Goal: Information Seeking & Learning: Learn about a topic

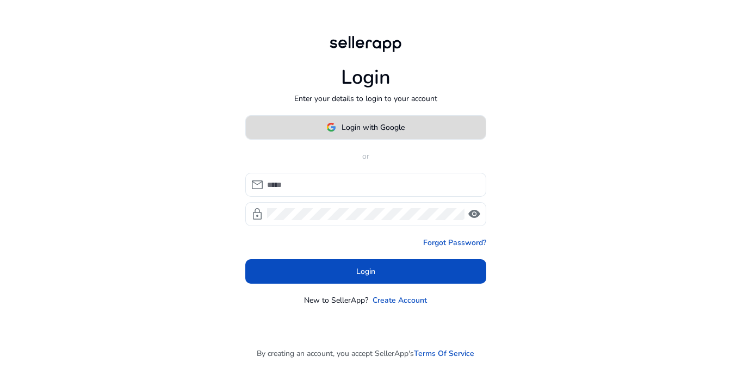
click at [343, 125] on span "Login with Google" at bounding box center [373, 127] width 63 height 11
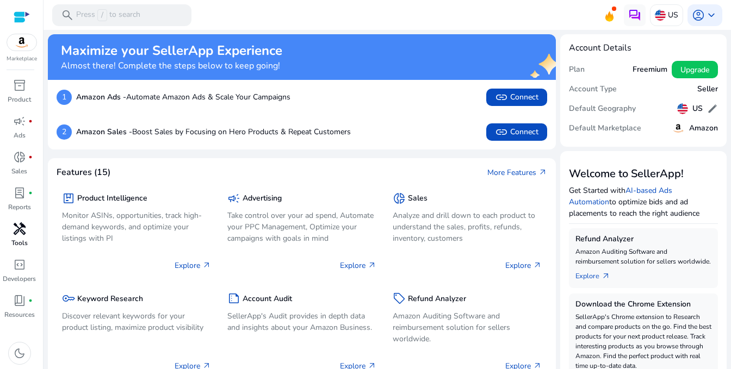
click at [13, 226] on span "handyman" at bounding box center [19, 228] width 13 height 13
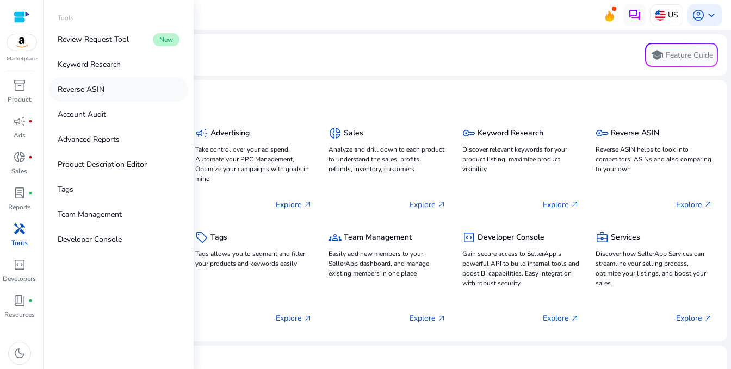
click at [82, 94] on p "Reverse ASIN" at bounding box center [81, 89] width 47 height 11
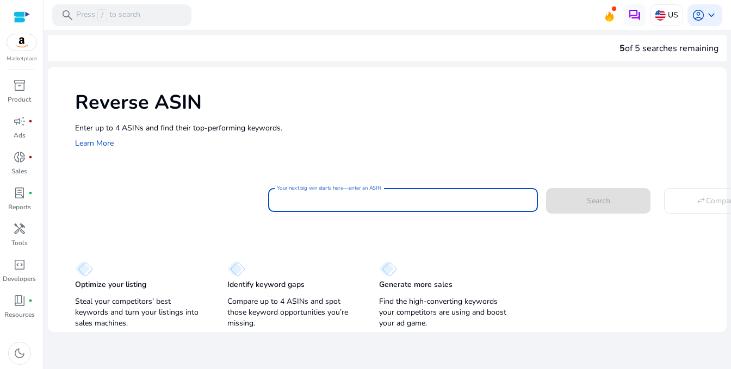
click at [328, 194] on input "Your next big win starts here—enter an ASIN" at bounding box center [403, 200] width 252 height 12
paste input "**********"
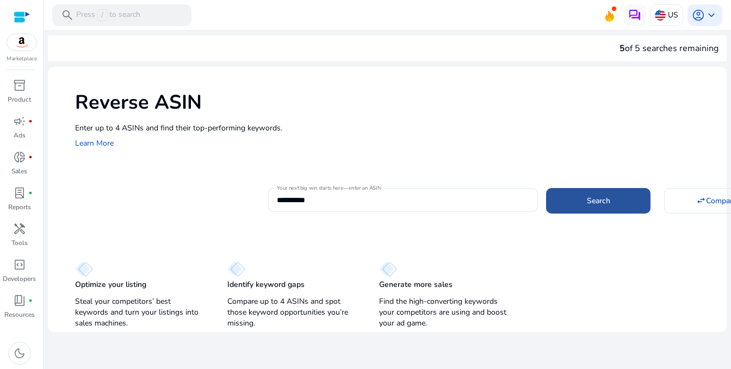
click at [604, 200] on span "Search" at bounding box center [598, 200] width 23 height 11
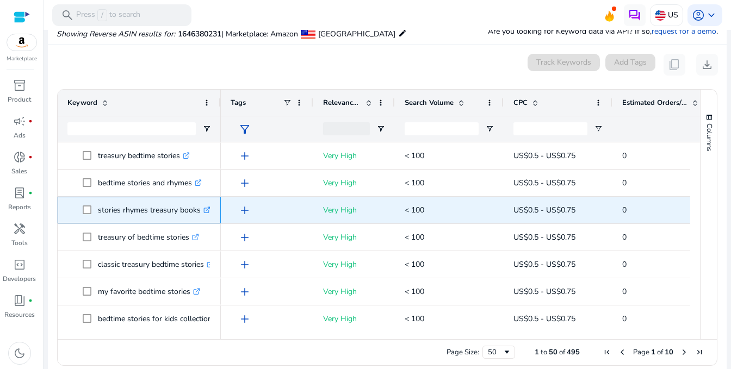
drag, startPoint x: 98, startPoint y: 210, endPoint x: 205, endPoint y: 210, distance: 107.1
click at [205, 210] on p "stories rhymes treasury books .st0{fill:#2c8af8}" at bounding box center [154, 210] width 113 height 22
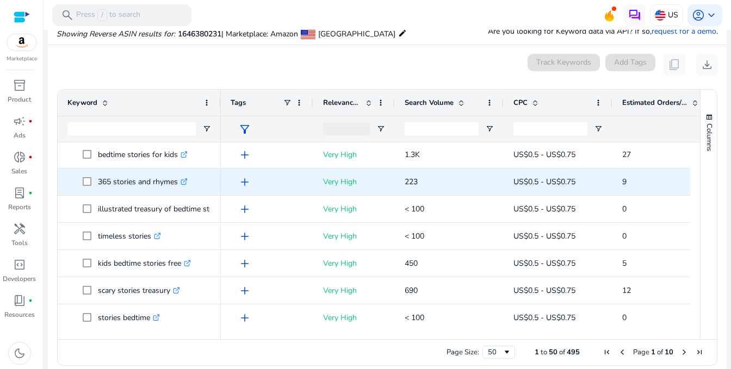
scroll to position [218, 0]
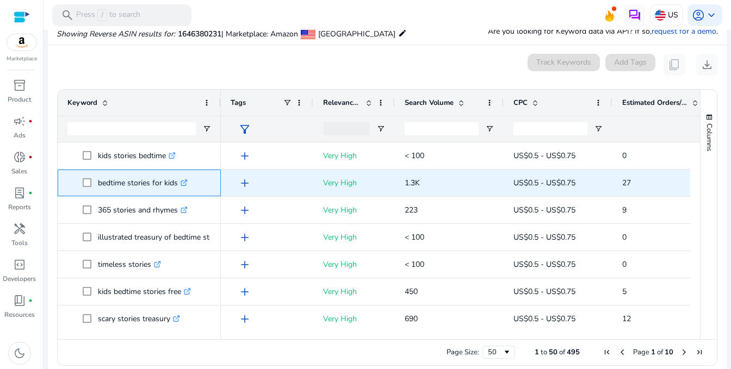
drag, startPoint x: 97, startPoint y: 182, endPoint x: 177, endPoint y: 182, distance: 79.4
click at [177, 182] on p "bedtime stories for kids .st0{fill:#2c8af8}" at bounding box center [143, 183] width 90 height 22
copy p "bedtime stories for kids"
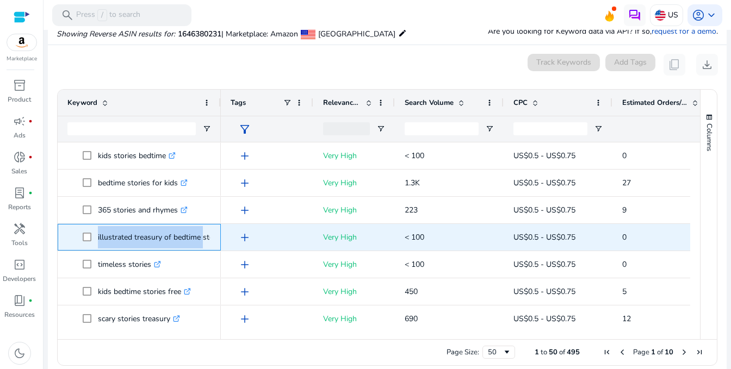
drag, startPoint x: 96, startPoint y: 238, endPoint x: 197, endPoint y: 215, distance: 104.1
click at [199, 236] on span "illustrated treasury of bedtime stories .st0{fill:#2c8af8}" at bounding box center [147, 237] width 128 height 22
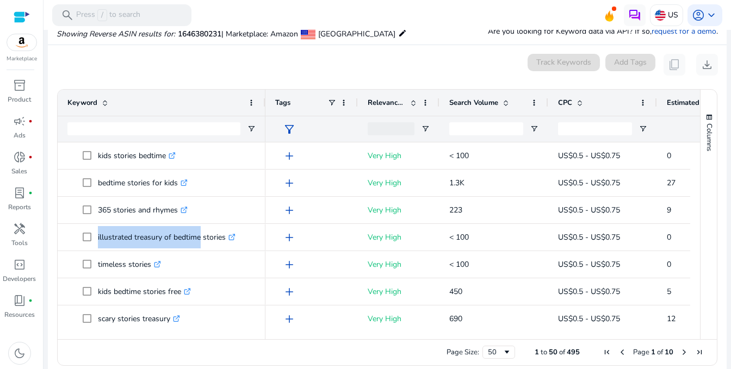
drag, startPoint x: 218, startPoint y: 104, endPoint x: 263, endPoint y: 101, distance: 44.7
click at [263, 101] on div at bounding box center [265, 103] width 4 height 26
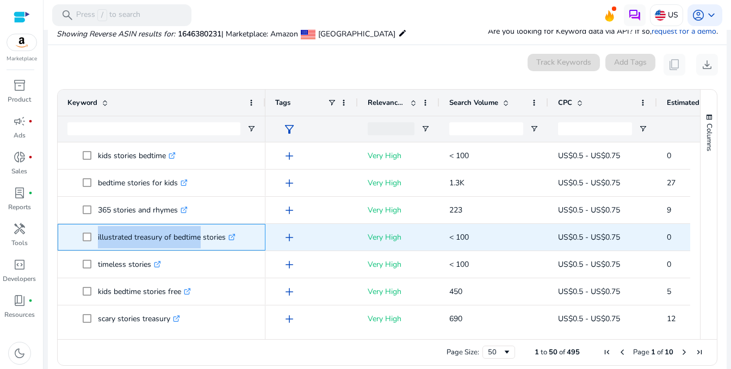
click at [96, 234] on span at bounding box center [90, 237] width 15 height 22
drag, startPoint x: 96, startPoint y: 235, endPoint x: 228, endPoint y: 237, distance: 132.7
click at [228, 237] on span "illustrated treasury of bedtime stories .st0{fill:#2c8af8}" at bounding box center [169, 237] width 173 height 22
copy span "illustrated treasury of bedtime stories"
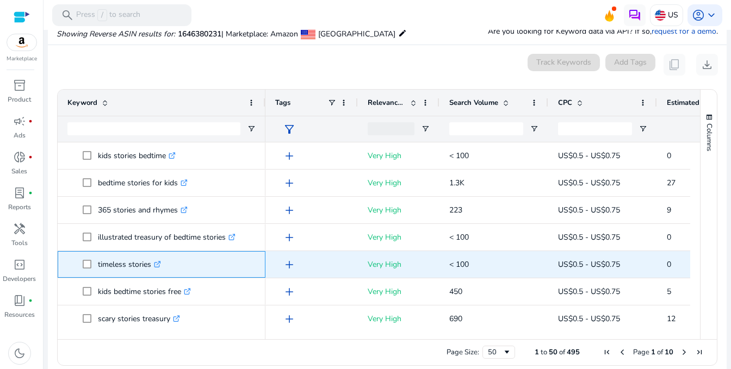
drag, startPoint x: 98, startPoint y: 265, endPoint x: 151, endPoint y: 265, distance: 53.3
click at [151, 265] on p "timeless stories .st0{fill:#2c8af8}" at bounding box center [129, 264] width 63 height 22
copy p "timeless stories"
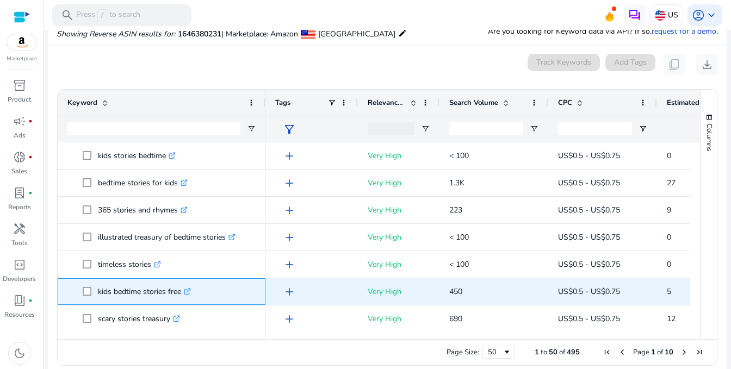
drag, startPoint x: 92, startPoint y: 289, endPoint x: 183, endPoint y: 296, distance: 91.1
click at [183, 296] on span "kids bedtime stories free .st0{fill:#2c8af8}" at bounding box center [169, 292] width 173 height 22
copy span "kids bedtime stories free"
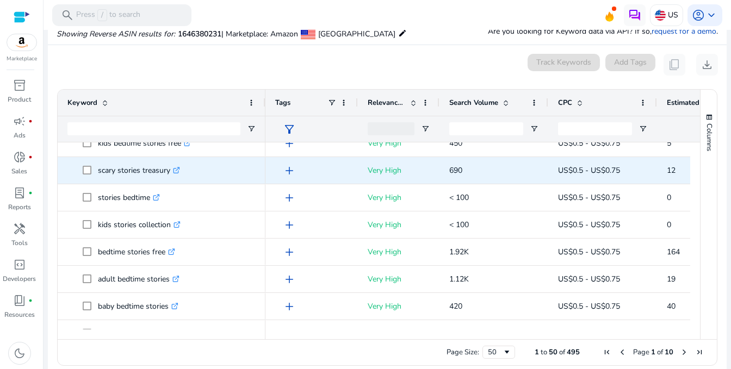
scroll to position [381, 0]
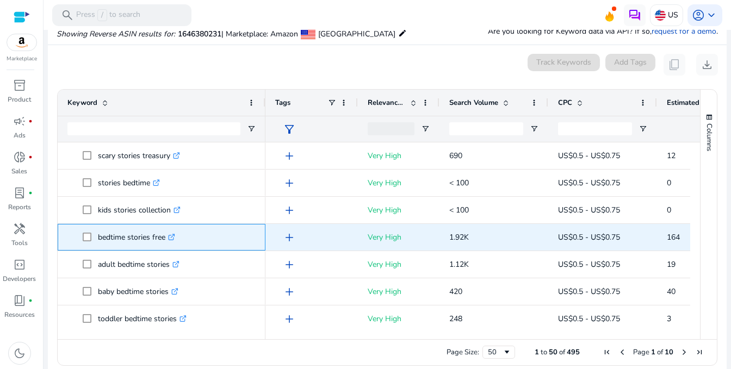
drag, startPoint x: 95, startPoint y: 237, endPoint x: 165, endPoint y: 242, distance: 70.4
click at [165, 242] on span "bedtime stories free .st0{fill:#2c8af8}" at bounding box center [169, 237] width 173 height 22
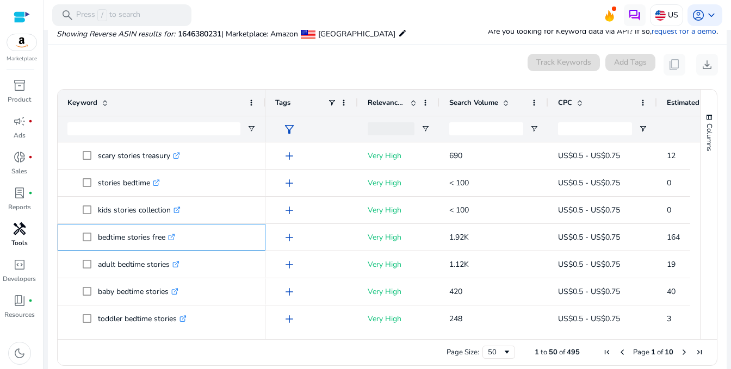
copy span "bedtime stories free"
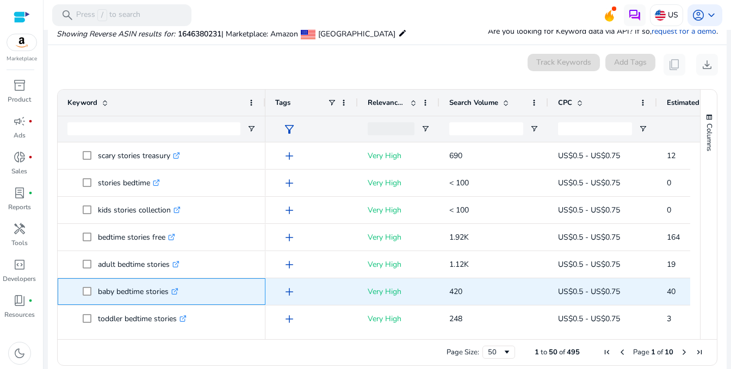
drag, startPoint x: 96, startPoint y: 291, endPoint x: 172, endPoint y: 302, distance: 76.4
click at [172, 302] on span "baby bedtime stories .st0{fill:#2c8af8}" at bounding box center [169, 292] width 173 height 22
copy span "baby bedtime stories"
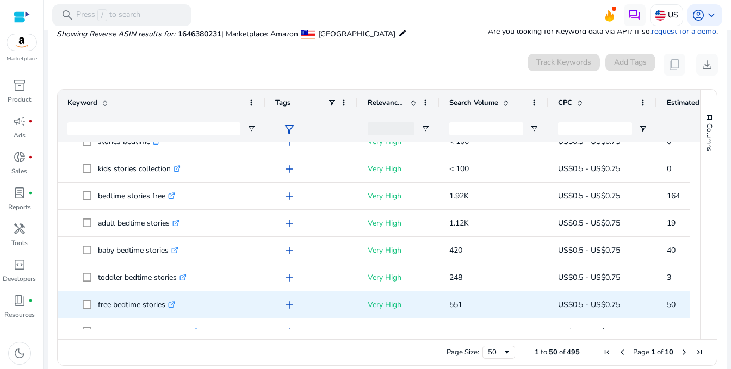
scroll to position [435, 0]
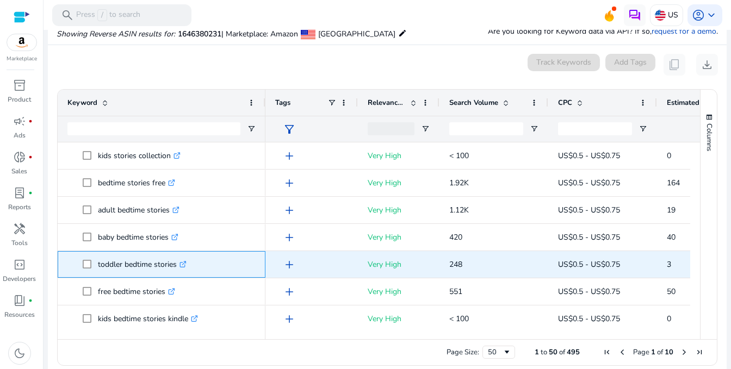
click at [140, 266] on p "toddler bedtime stories .st0{fill:#2c8af8}" at bounding box center [142, 264] width 89 height 22
click at [142, 269] on p "toddler bedtime stories .st0{fill:#2c8af8}" at bounding box center [142, 264] width 89 height 22
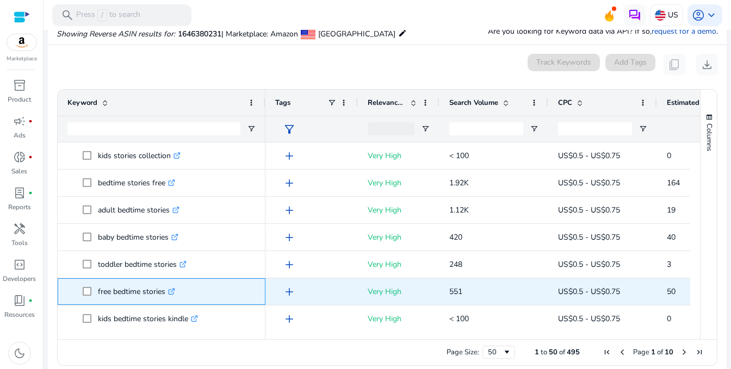
drag, startPoint x: 139, startPoint y: 293, endPoint x: 135, endPoint y: 341, distance: 48.6
click at [142, 341] on div "Drag here to set row groups Drag here to set column labels Keyword Tags 0" at bounding box center [387, 227] width 660 height 277
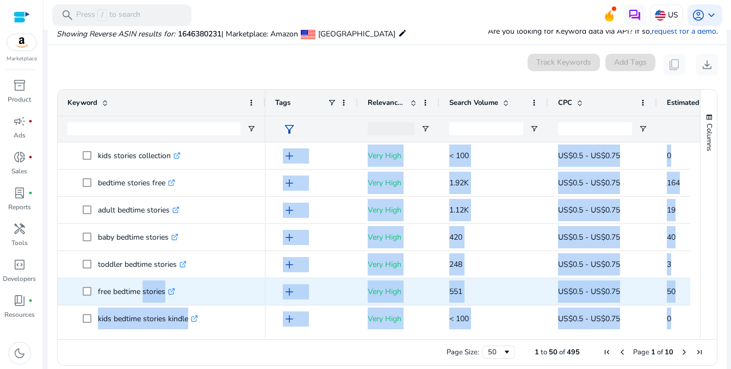
scroll to position [455, 0]
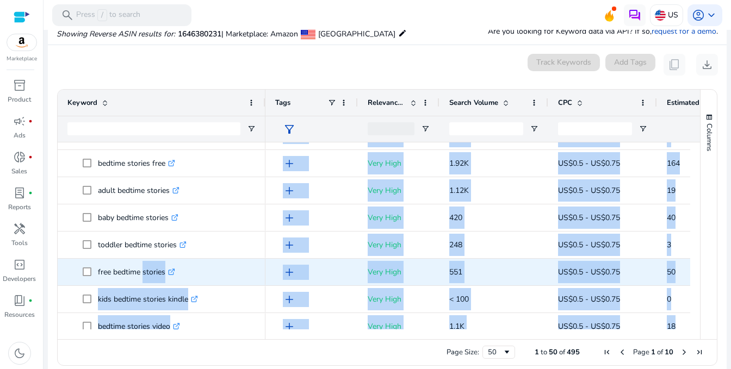
click at [135, 341] on div "Page Size: 50 1 to 50 of 495 Page 1 of 10" at bounding box center [387, 352] width 659 height 26
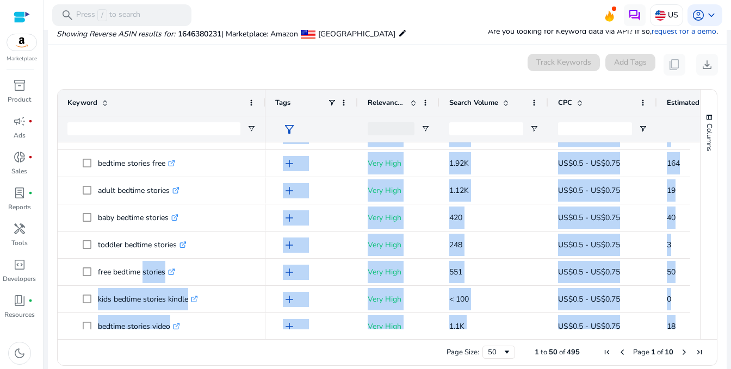
drag, startPoint x: 135, startPoint y: 341, endPoint x: 140, endPoint y: 332, distance: 10.7
click at [140, 333] on div "Drag here to set row groups Drag here to set column labels Keyword Tags 0" at bounding box center [387, 227] width 660 height 277
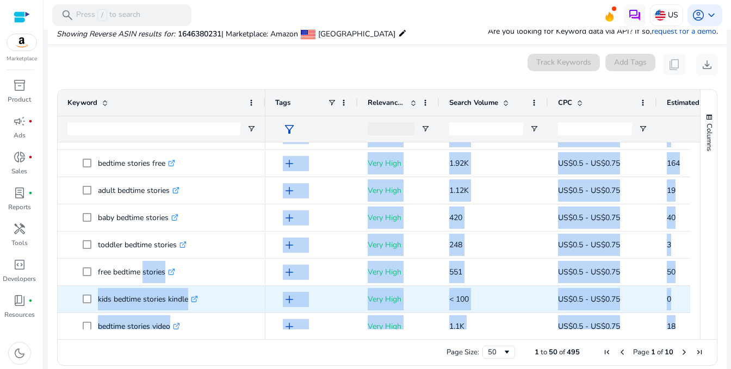
scroll to position [509, 0]
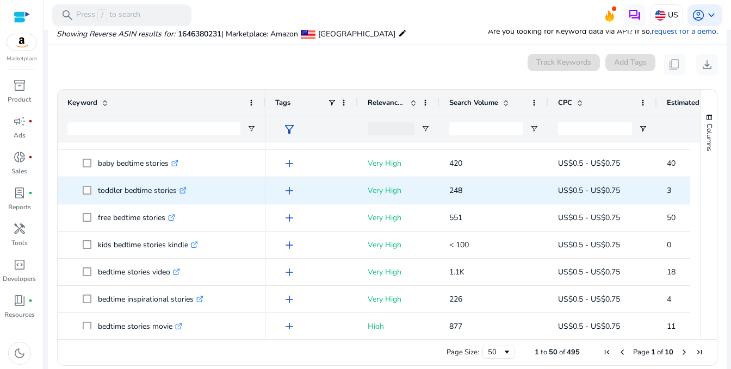
click at [98, 193] on p "toddler bedtime stories .st0{fill:#2c8af8}" at bounding box center [142, 190] width 89 height 22
drag, startPoint x: 97, startPoint y: 193, endPoint x: 179, endPoint y: 199, distance: 82.3
click at [179, 199] on span "toddler bedtime stories .st0{fill:#2c8af8}" at bounding box center [169, 190] width 173 height 22
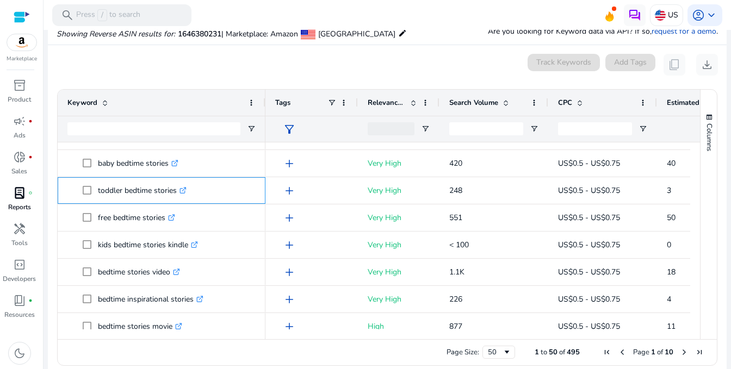
copy span "toddler bedtime stories"
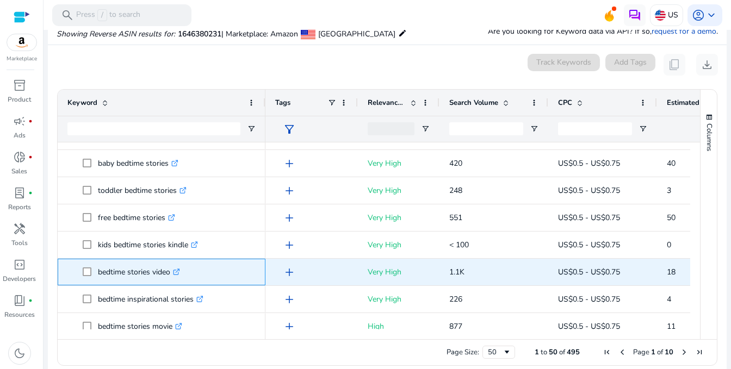
drag, startPoint x: 96, startPoint y: 271, endPoint x: 170, endPoint y: 273, distance: 73.4
click at [170, 273] on span "bedtime stories video .st0{fill:#2c8af8}" at bounding box center [169, 272] width 173 height 22
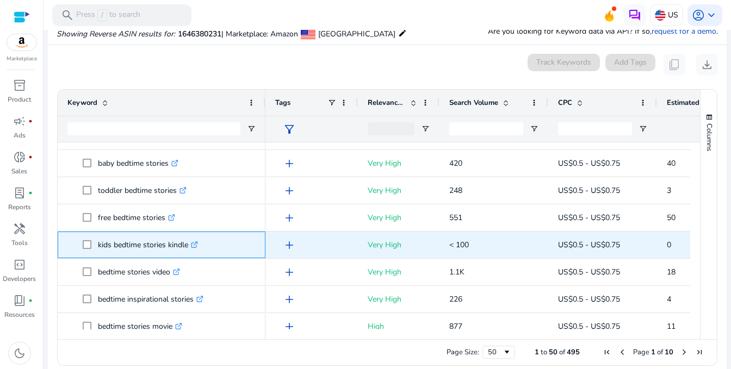
drag, startPoint x: 95, startPoint y: 243, endPoint x: 190, endPoint y: 245, distance: 94.7
click at [190, 245] on span "kids bedtime stories kindle .st0{fill:#2c8af8}" at bounding box center [169, 245] width 173 height 22
drag, startPoint x: 98, startPoint y: 244, endPoint x: 194, endPoint y: 247, distance: 95.8
click at [194, 247] on p "bedtime inspirational stories .st0{fill:#2c8af8}" at bounding box center [151, 245] width 106 height 22
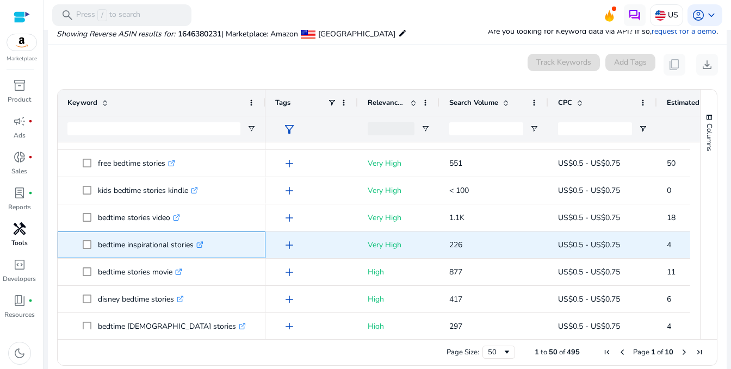
copy p "bedtime inspirational stories"
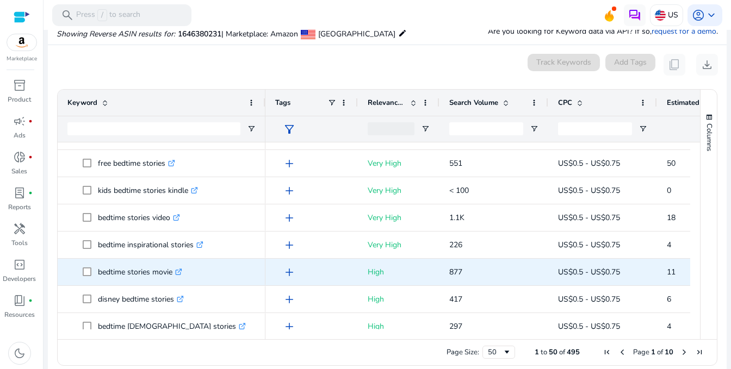
scroll to position [618, 0]
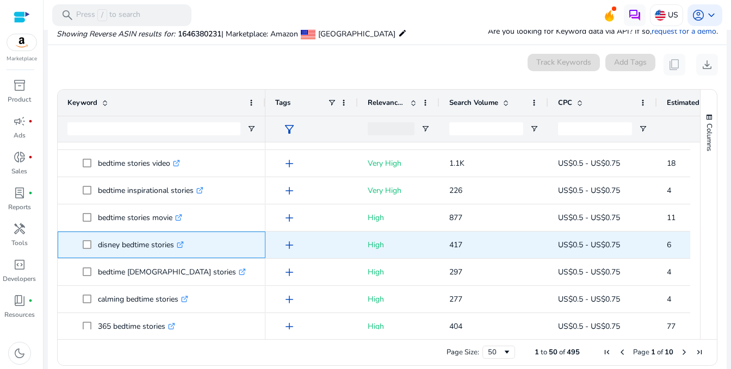
drag, startPoint x: 94, startPoint y: 243, endPoint x: 175, endPoint y: 247, distance: 81.7
click at [175, 247] on span "disney bedtime stories .st0{fill:#2c8af8}" at bounding box center [169, 245] width 173 height 22
copy span "disney bedtime stories"
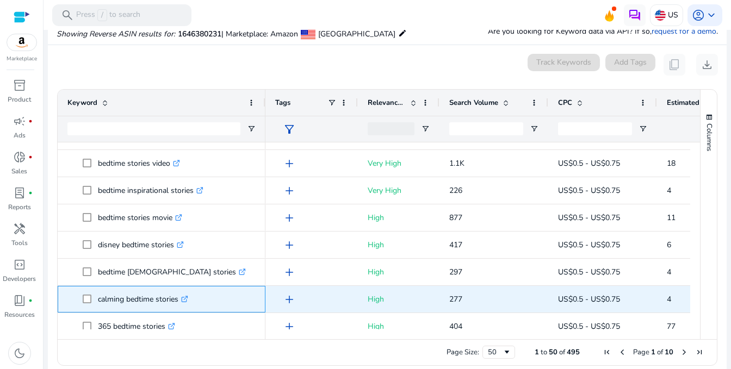
drag, startPoint x: 97, startPoint y: 297, endPoint x: 181, endPoint y: 301, distance: 83.3
click at [181, 301] on p "calming bedtime stories .st0{fill:#2c8af8}" at bounding box center [143, 299] width 90 height 22
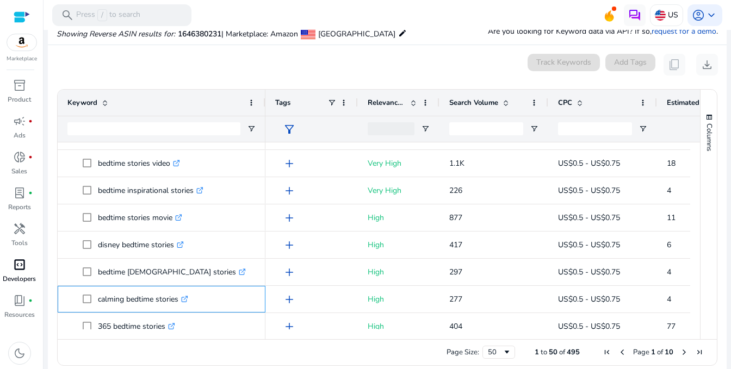
copy p "calming bedtime stories"
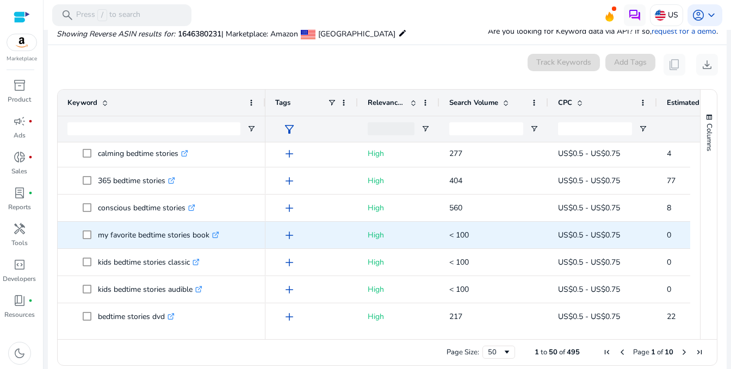
scroll to position [781, 0]
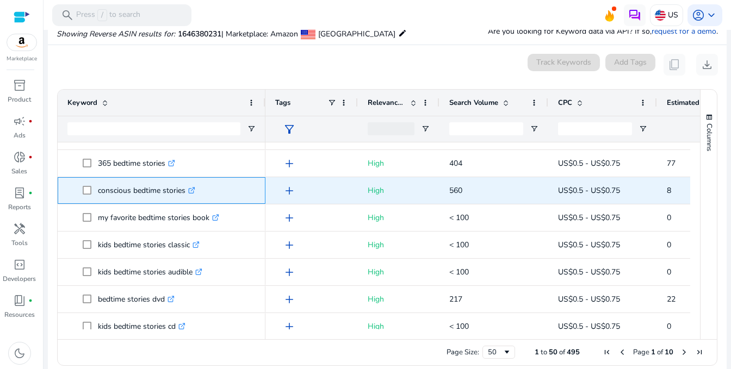
drag, startPoint x: 99, startPoint y: 188, endPoint x: 189, endPoint y: 187, distance: 89.7
click at [189, 187] on p "conscious bedtime stories .st0{fill:#2c8af8}" at bounding box center [146, 190] width 97 height 22
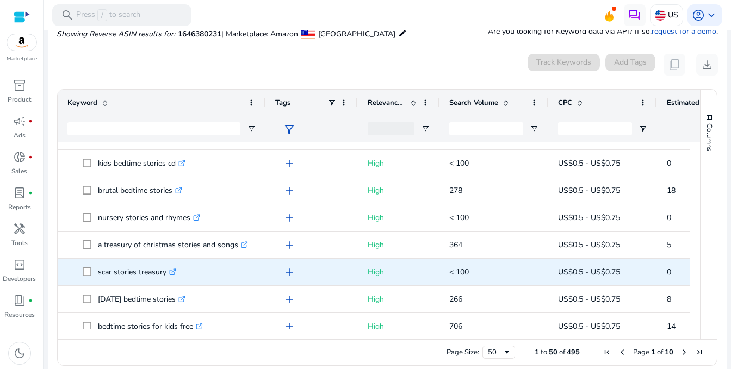
scroll to position [999, 0]
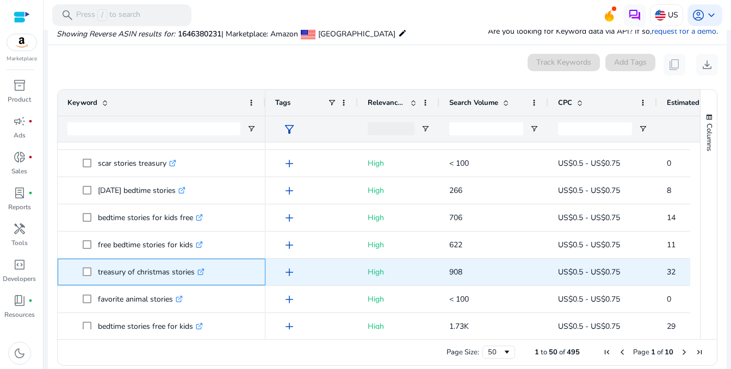
drag, startPoint x: 97, startPoint y: 271, endPoint x: 200, endPoint y: 272, distance: 102.8
click at [200, 272] on p "treasury of christmas stories .st0{fill:#2c8af8}" at bounding box center [151, 272] width 107 height 22
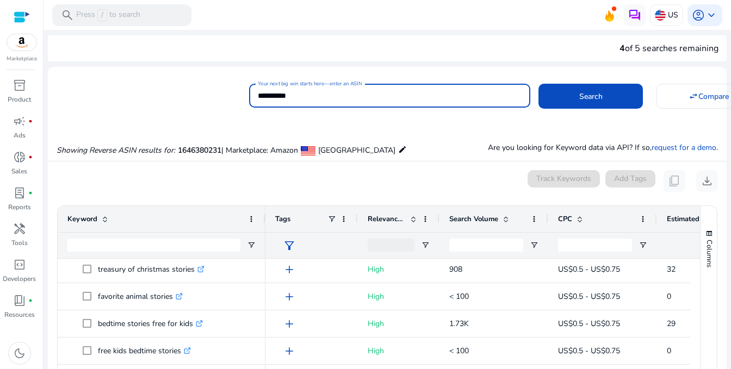
click at [265, 91] on input "**********" at bounding box center [390, 96] width 264 height 12
paste input
click at [538, 84] on button "Search" at bounding box center [590, 96] width 104 height 25
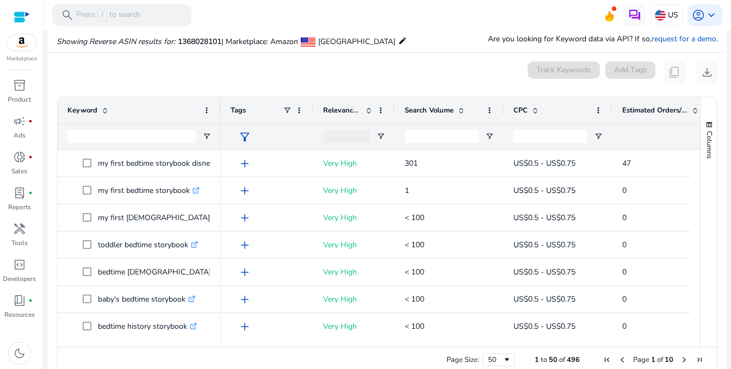
scroll to position [116, 0]
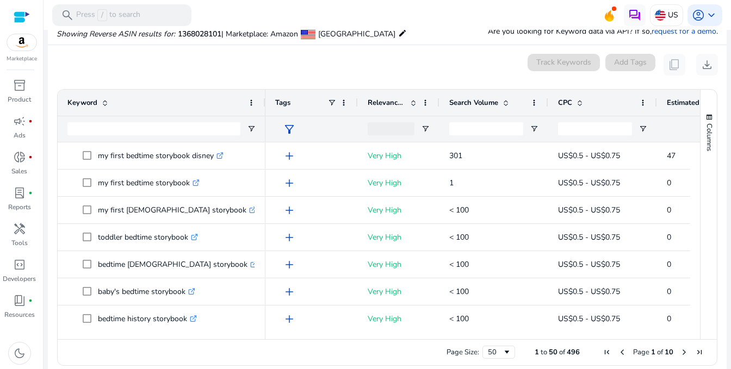
drag, startPoint x: 220, startPoint y: 99, endPoint x: 267, endPoint y: 95, distance: 47.5
click at [267, 95] on div at bounding box center [265, 103] width 4 height 26
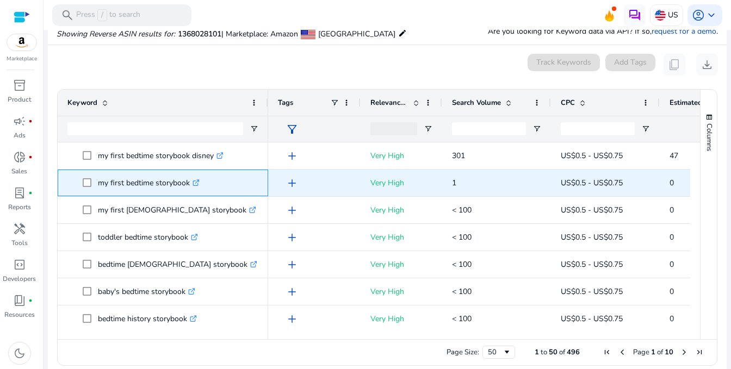
drag, startPoint x: 97, startPoint y: 182, endPoint x: 189, endPoint y: 182, distance: 92.5
click at [189, 182] on span "my first bedtime storybook .st0{fill:#2c8af8}" at bounding box center [171, 183] width 176 height 22
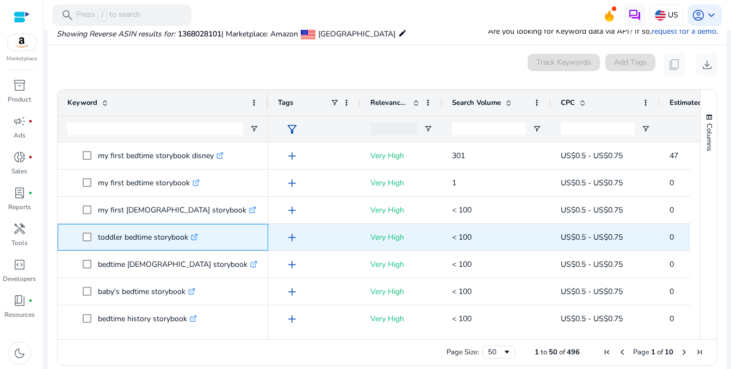
drag, startPoint x: 96, startPoint y: 238, endPoint x: 188, endPoint y: 237, distance: 92.5
click at [188, 237] on span "toddler bedtime storybook .st0{fill:#2c8af8}" at bounding box center [171, 237] width 176 height 22
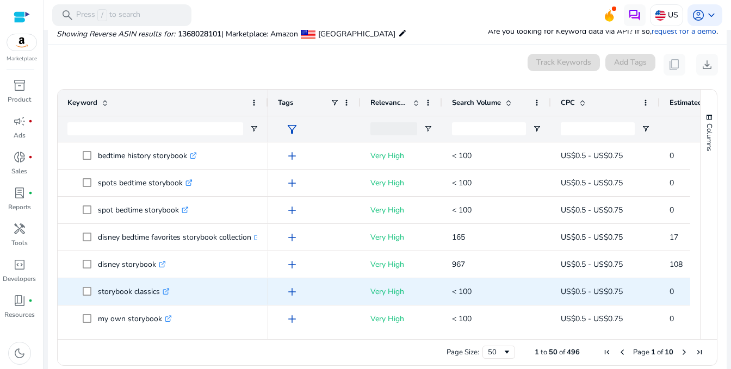
scroll to position [218, 0]
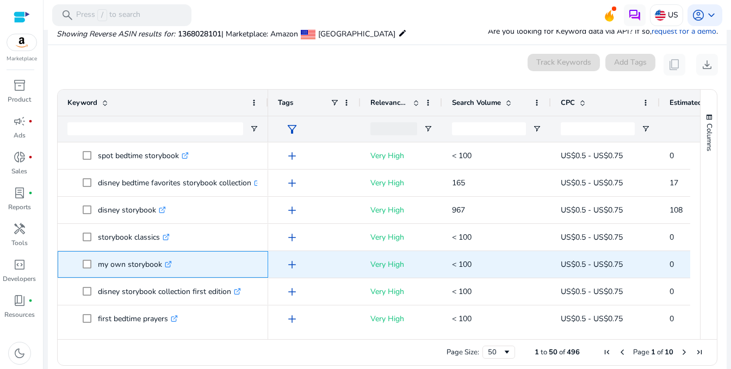
drag, startPoint x: 98, startPoint y: 266, endPoint x: 162, endPoint y: 259, distance: 64.1
click at [162, 259] on p "my own storybook .st0{fill:#2c8af8}" at bounding box center [135, 264] width 74 height 22
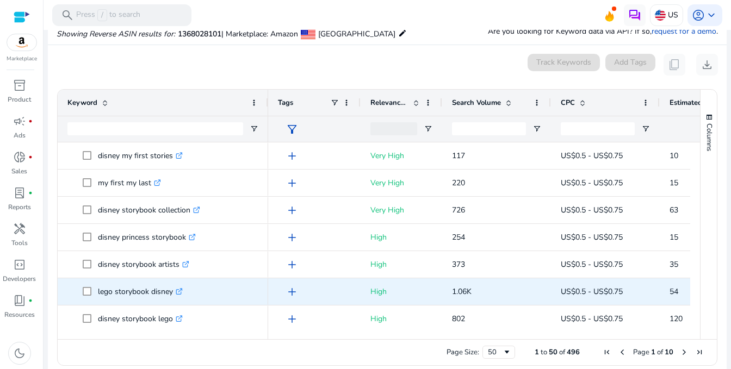
scroll to position [653, 0]
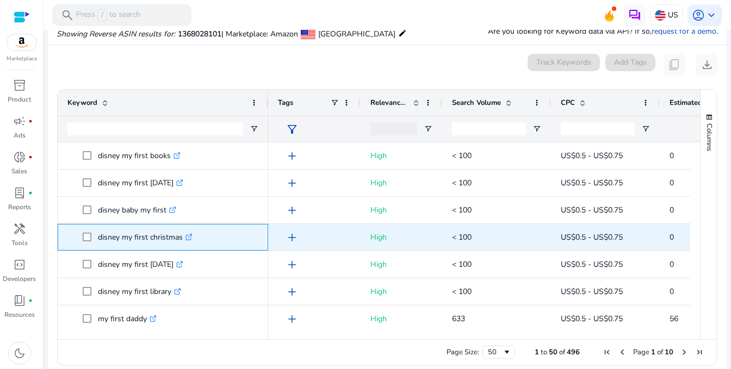
drag, startPoint x: 95, startPoint y: 235, endPoint x: 185, endPoint y: 233, distance: 90.3
click at [185, 233] on span "disney my first christmas .st0{fill:#2c8af8}" at bounding box center [171, 237] width 176 height 22
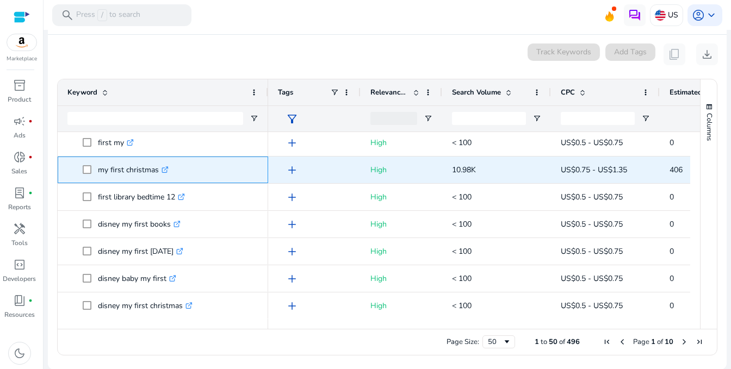
drag, startPoint x: 96, startPoint y: 170, endPoint x: 162, endPoint y: 173, distance: 65.4
click at [163, 171] on span "my first christmas .st0{fill:#2c8af8}" at bounding box center [171, 170] width 176 height 22
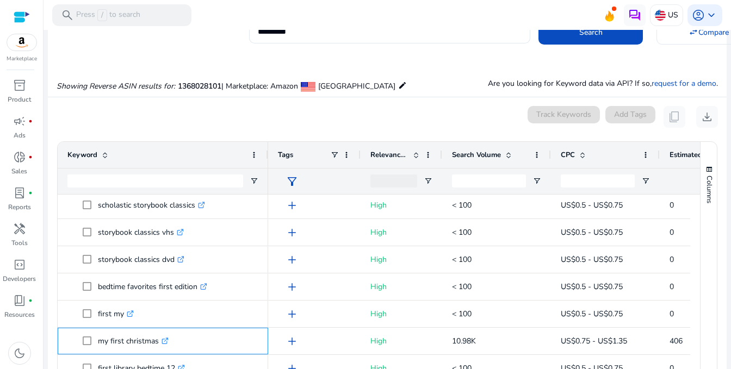
scroll to position [0, 0]
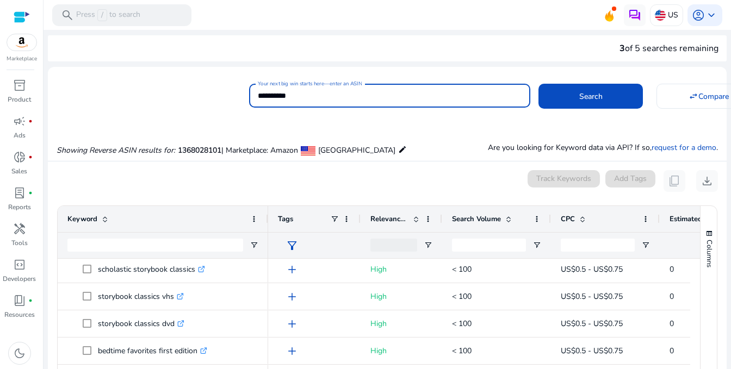
click at [302, 95] on input "**********" at bounding box center [390, 96] width 264 height 12
paste input
type input "**********"
click at [538, 84] on button "Search" at bounding box center [590, 96] width 104 height 25
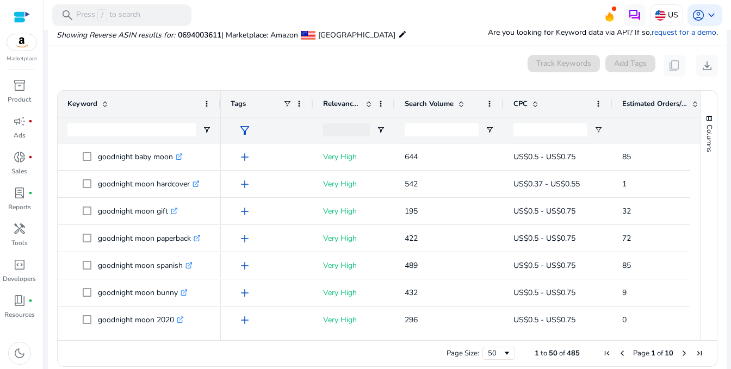
scroll to position [116, 0]
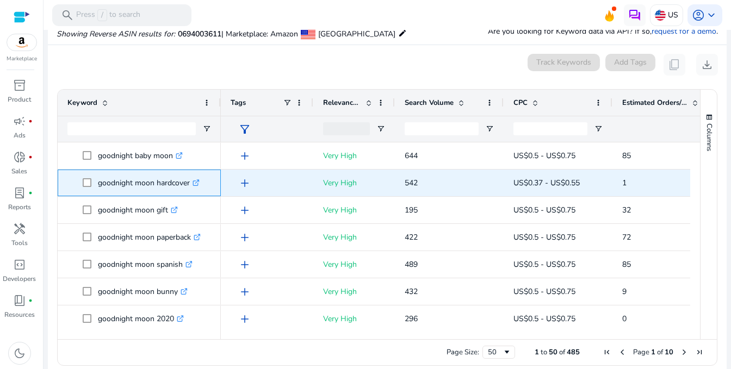
drag, startPoint x: 98, startPoint y: 184, endPoint x: 202, endPoint y: 189, distance: 104.5
click at [202, 189] on div "goodnight moon hardcover .st0{fill:#2c8af8}" at bounding box center [151, 183] width 107 height 22
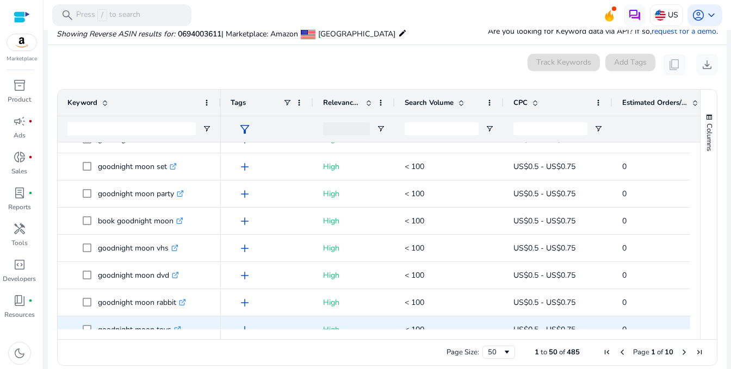
scroll to position [867, 0]
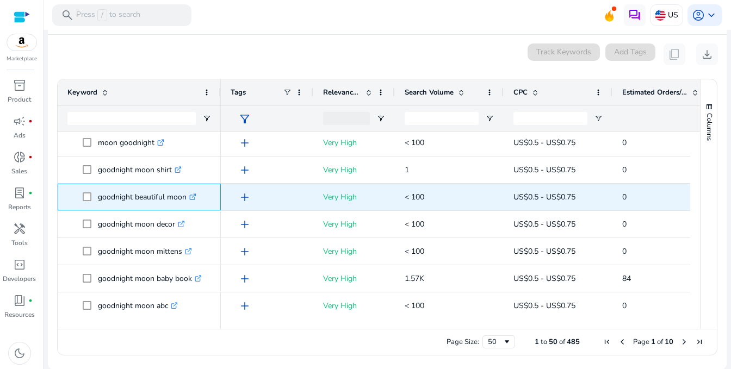
drag, startPoint x: 96, startPoint y: 194, endPoint x: 189, endPoint y: 194, distance: 93.5
click at [189, 194] on span "goodnight beautiful moon .st0{fill:#2c8af8}" at bounding box center [147, 197] width 128 height 22
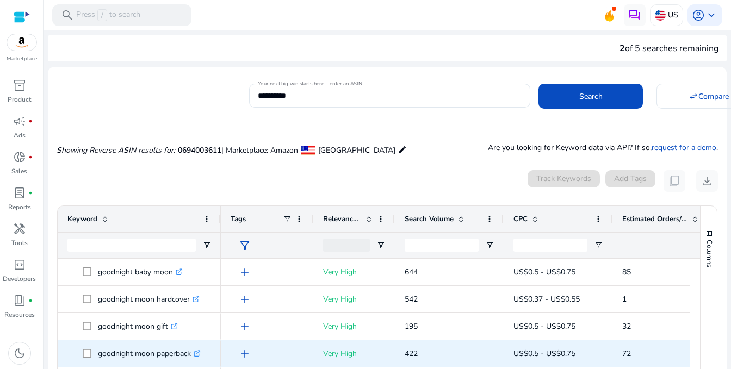
click at [192, 343] on p "goodnight moon paperback .st0{fill:#2c8af8}" at bounding box center [149, 354] width 103 height 22
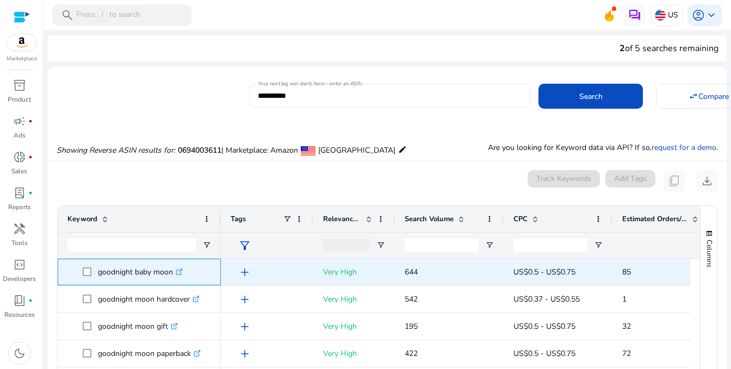
drag, startPoint x: 96, startPoint y: 272, endPoint x: 181, endPoint y: 271, distance: 84.8
click at [181, 271] on span "goodnight baby moon .st0{fill:#2c8af8}" at bounding box center [147, 272] width 128 height 22
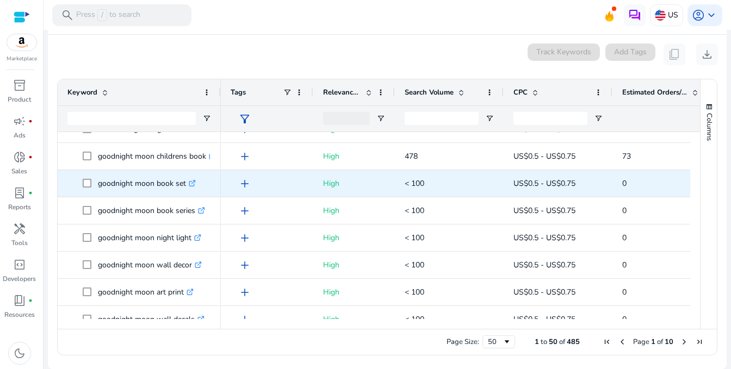
scroll to position [1172, 0]
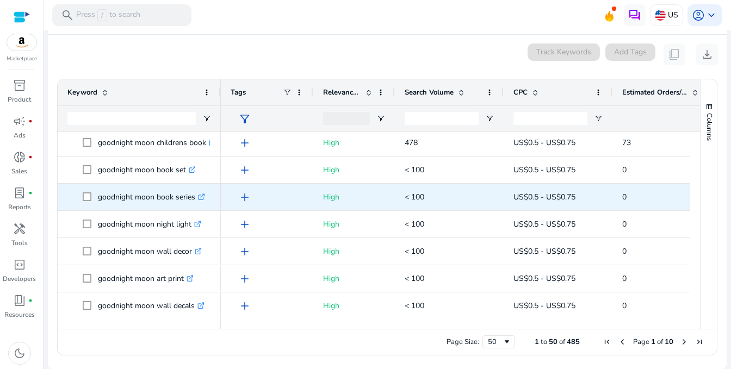
copy span "goodnight baby moon"
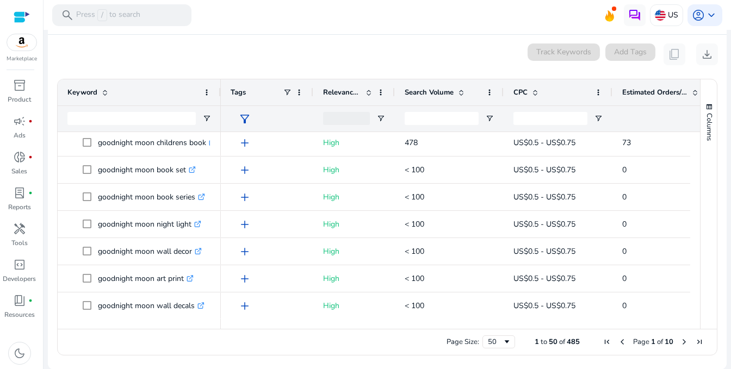
scroll to position [0, 0]
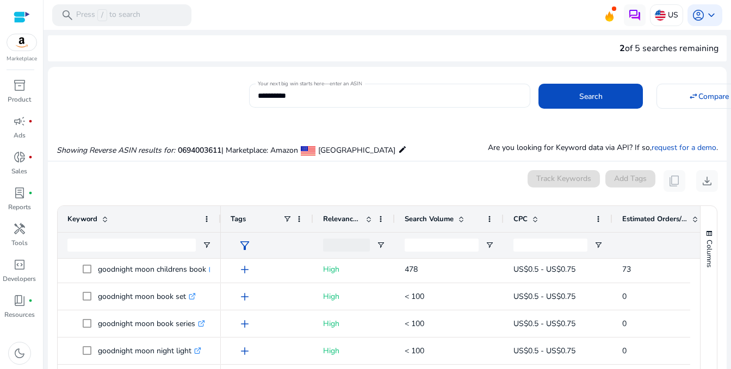
click at [272, 96] on input "**********" at bounding box center [390, 96] width 264 height 12
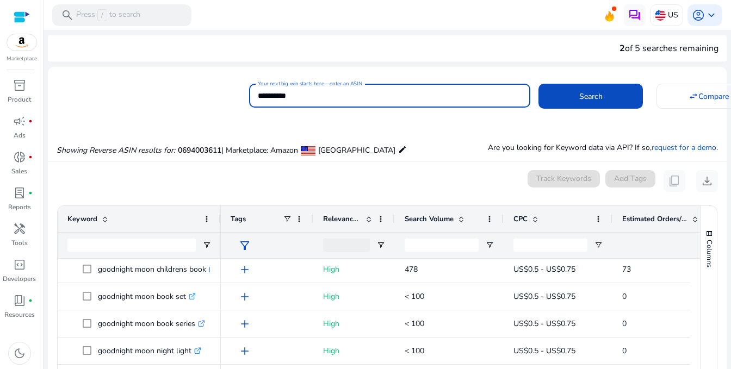
click at [272, 96] on input "**********" at bounding box center [390, 96] width 264 height 12
paste input
click at [538, 84] on button "Search" at bounding box center [590, 96] width 104 height 25
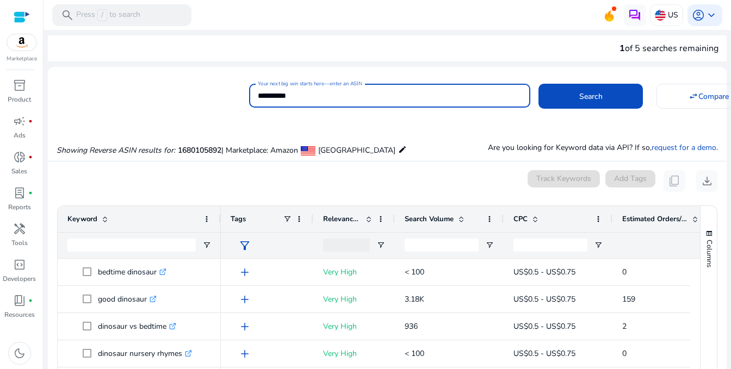
click at [295, 92] on input "**********" at bounding box center [390, 96] width 264 height 12
paste input
click at [538, 84] on button "Search" at bounding box center [590, 96] width 104 height 25
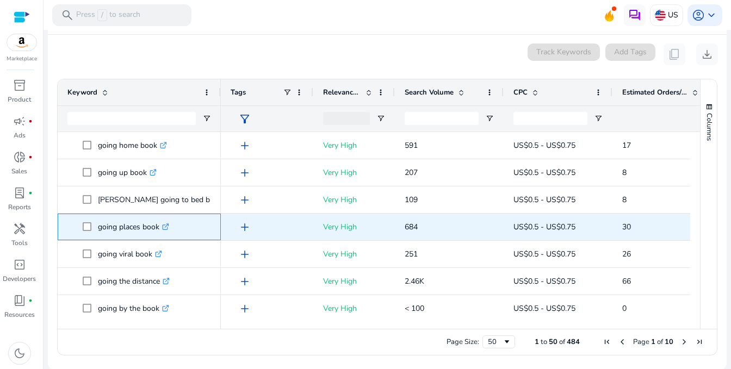
drag, startPoint x: 98, startPoint y: 228, endPoint x: 159, endPoint y: 227, distance: 60.9
click at [159, 227] on p "going places book .st0{fill:#2c8af8}" at bounding box center [133, 227] width 71 height 22
copy p "going places book"
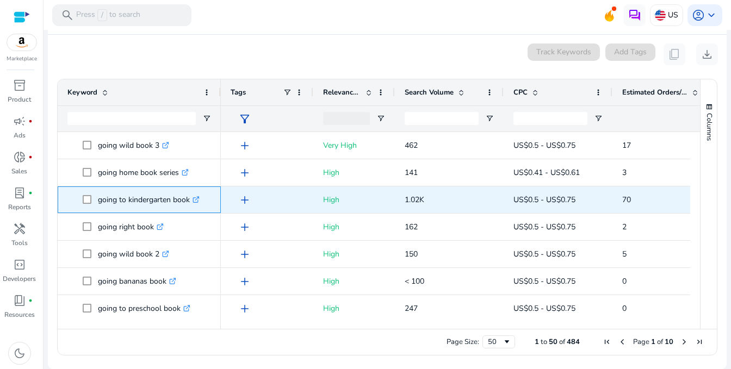
drag, startPoint x: 97, startPoint y: 199, endPoint x: 199, endPoint y: 199, distance: 101.7
click at [199, 199] on p "going to kindergarten book .st0{fill:#2c8af8}" at bounding box center [149, 200] width 102 height 22
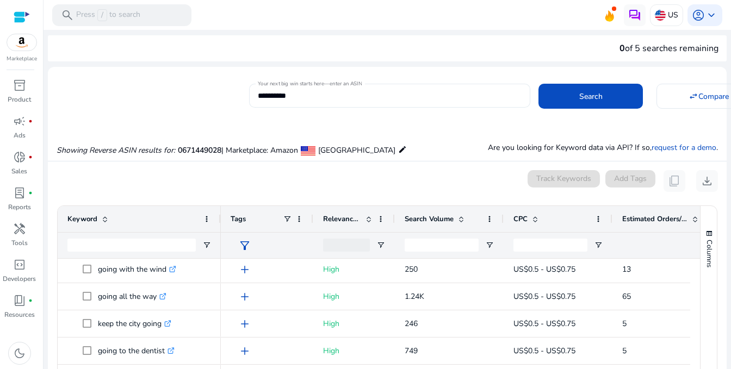
click at [270, 93] on input "**********" at bounding box center [390, 96] width 264 height 12
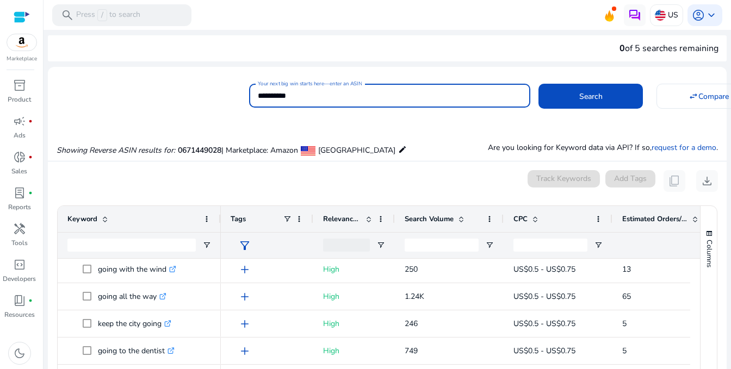
click at [270, 93] on input "**********" at bounding box center [390, 96] width 264 height 12
paste input
type input "**********"
click at [538, 84] on button "Search" at bounding box center [590, 96] width 104 height 25
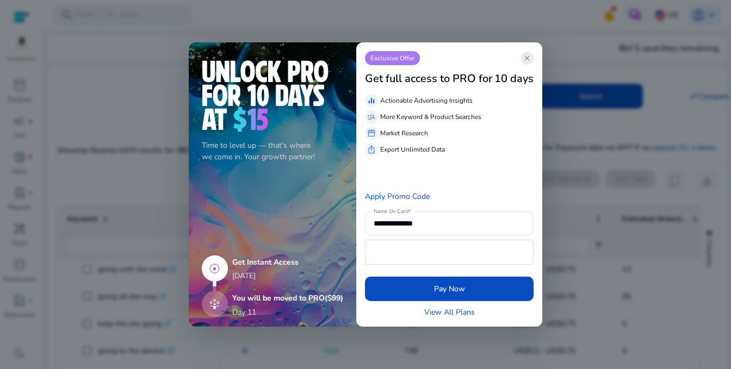
click at [529, 56] on span "close" at bounding box center [527, 58] width 9 height 9
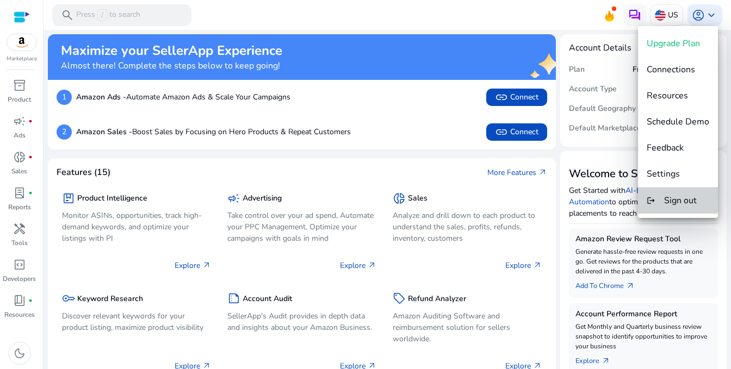
click at [674, 198] on span "Sign out" at bounding box center [680, 201] width 33 height 12
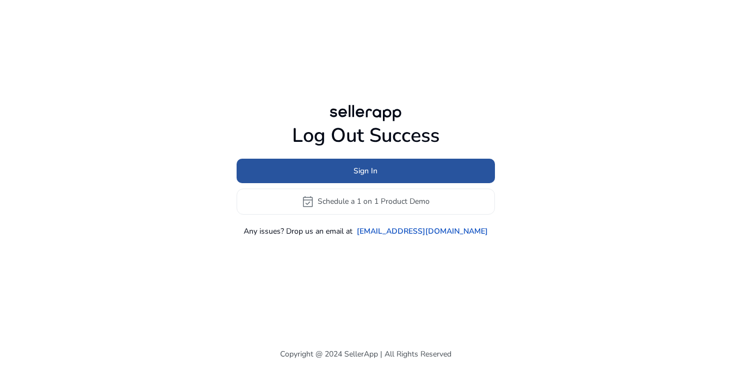
click at [387, 167] on span at bounding box center [366, 171] width 258 height 26
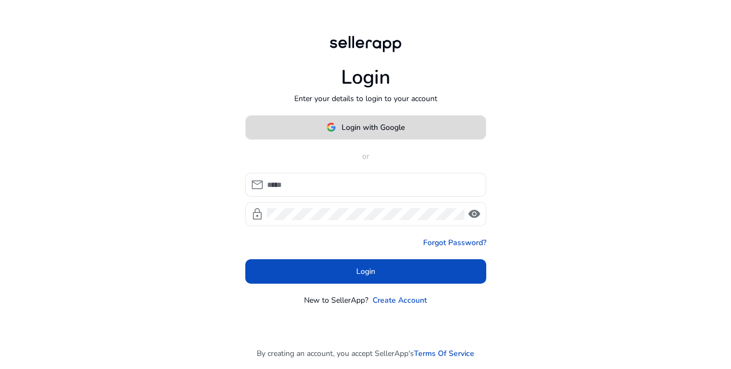
click at [372, 132] on span "Login with Google" at bounding box center [373, 127] width 63 height 11
